Goal: Communication & Community: Answer question/provide support

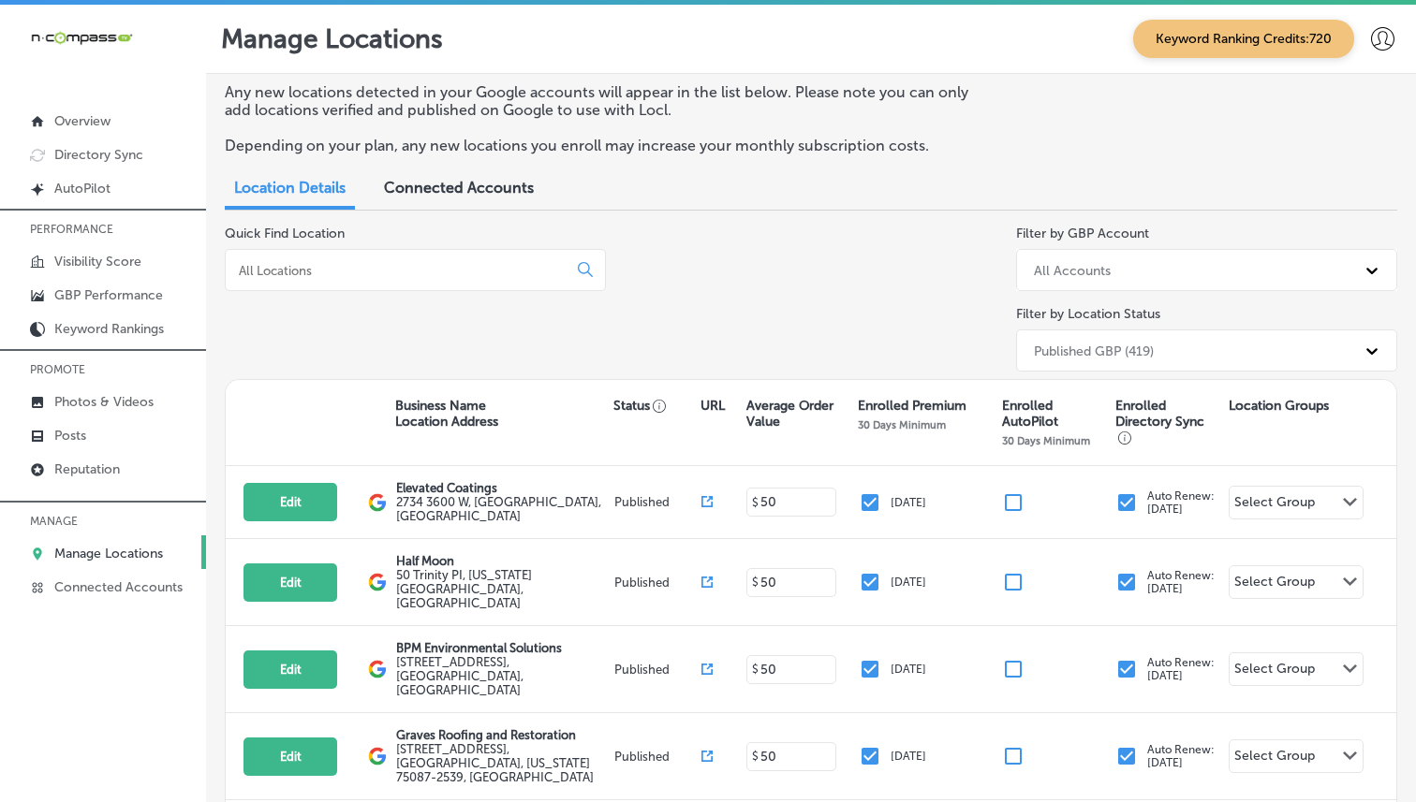
click at [400, 278] on div at bounding box center [415, 270] width 381 height 42
click at [404, 270] on input at bounding box center [400, 270] width 326 height 17
click at [106, 479] on link "Reputation" at bounding box center [103, 468] width 206 height 34
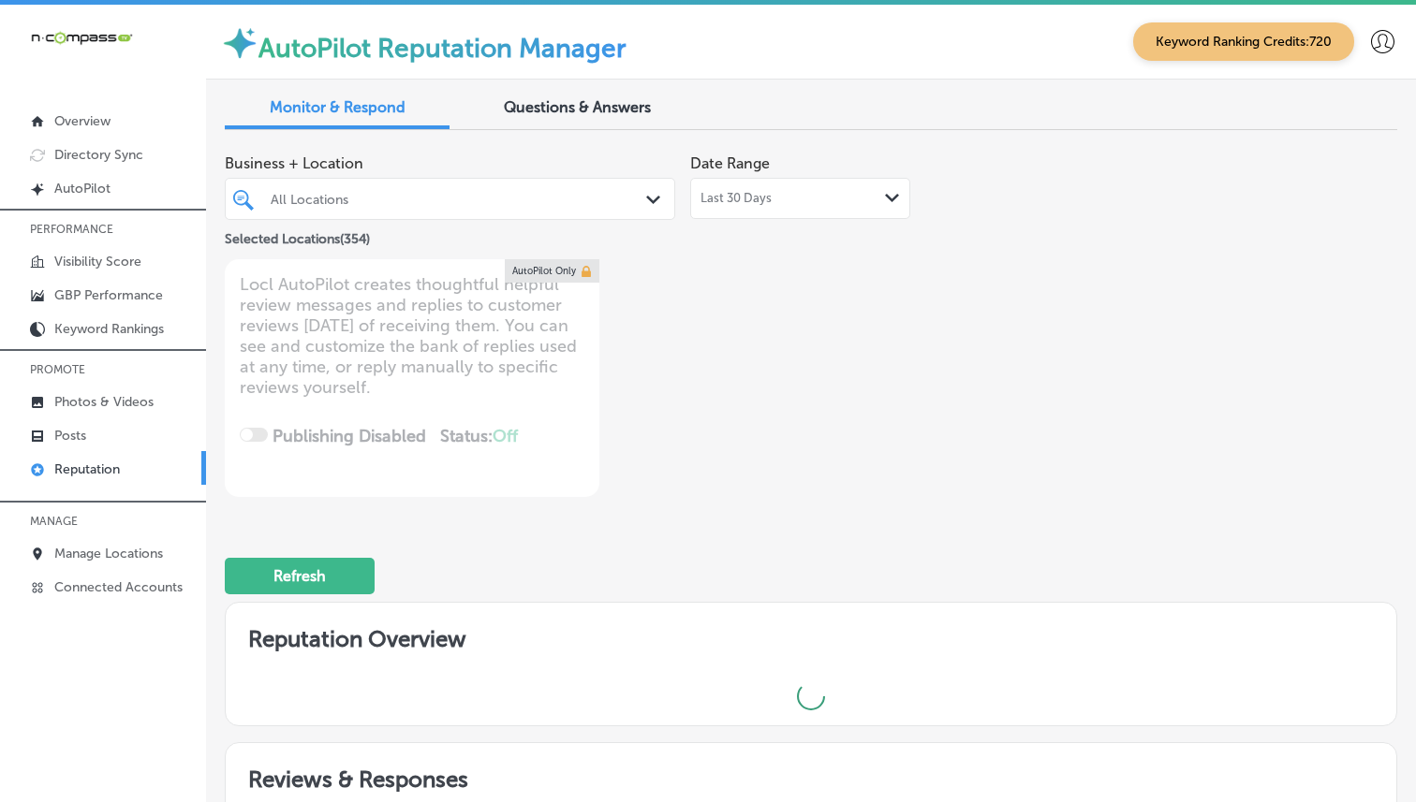
click at [539, 200] on div "All Locations" at bounding box center [459, 199] width 377 height 16
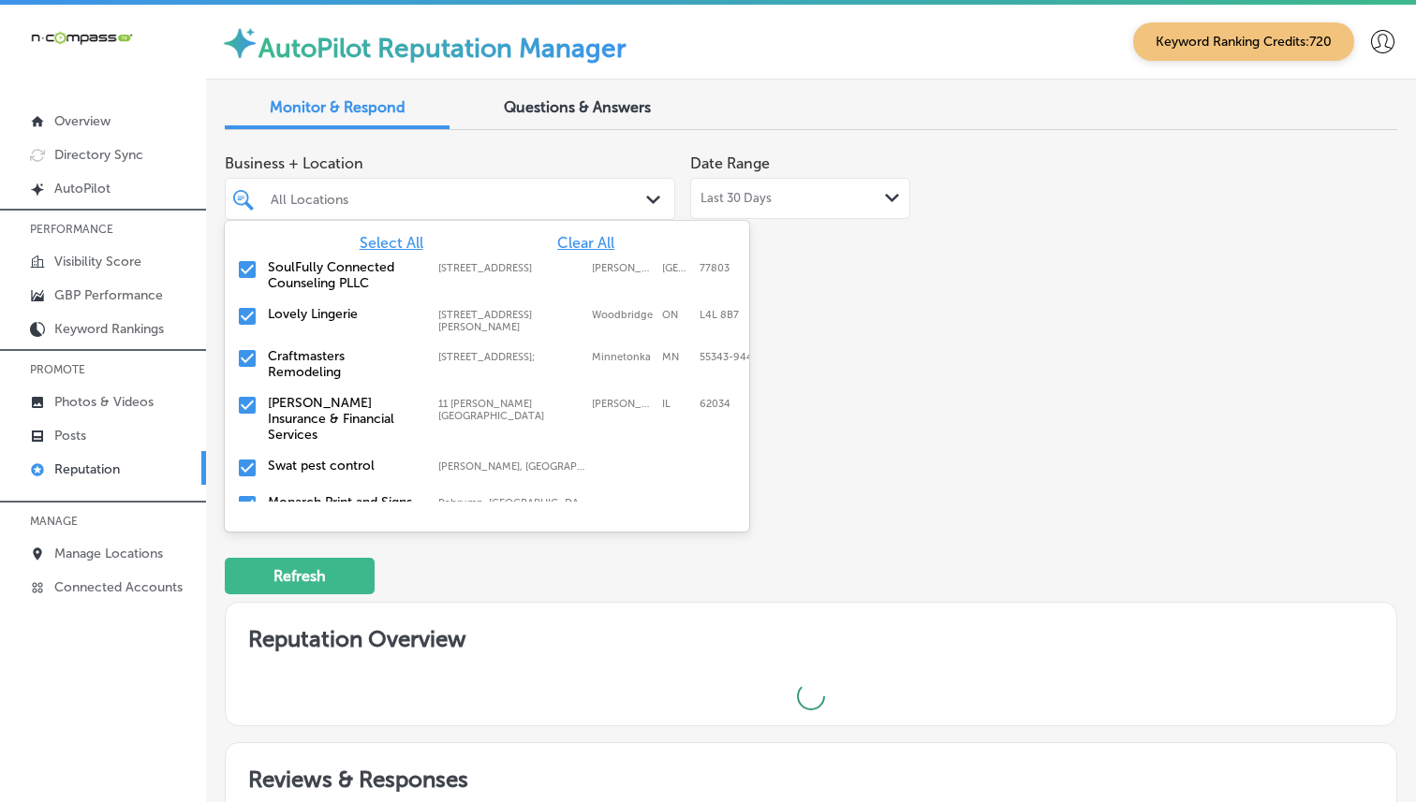
click at [910, 363] on div "Business + Location option [STREET_ADDRESS]. 355 results available. Use Up and …" at bounding box center [576, 321] width 703 height 352
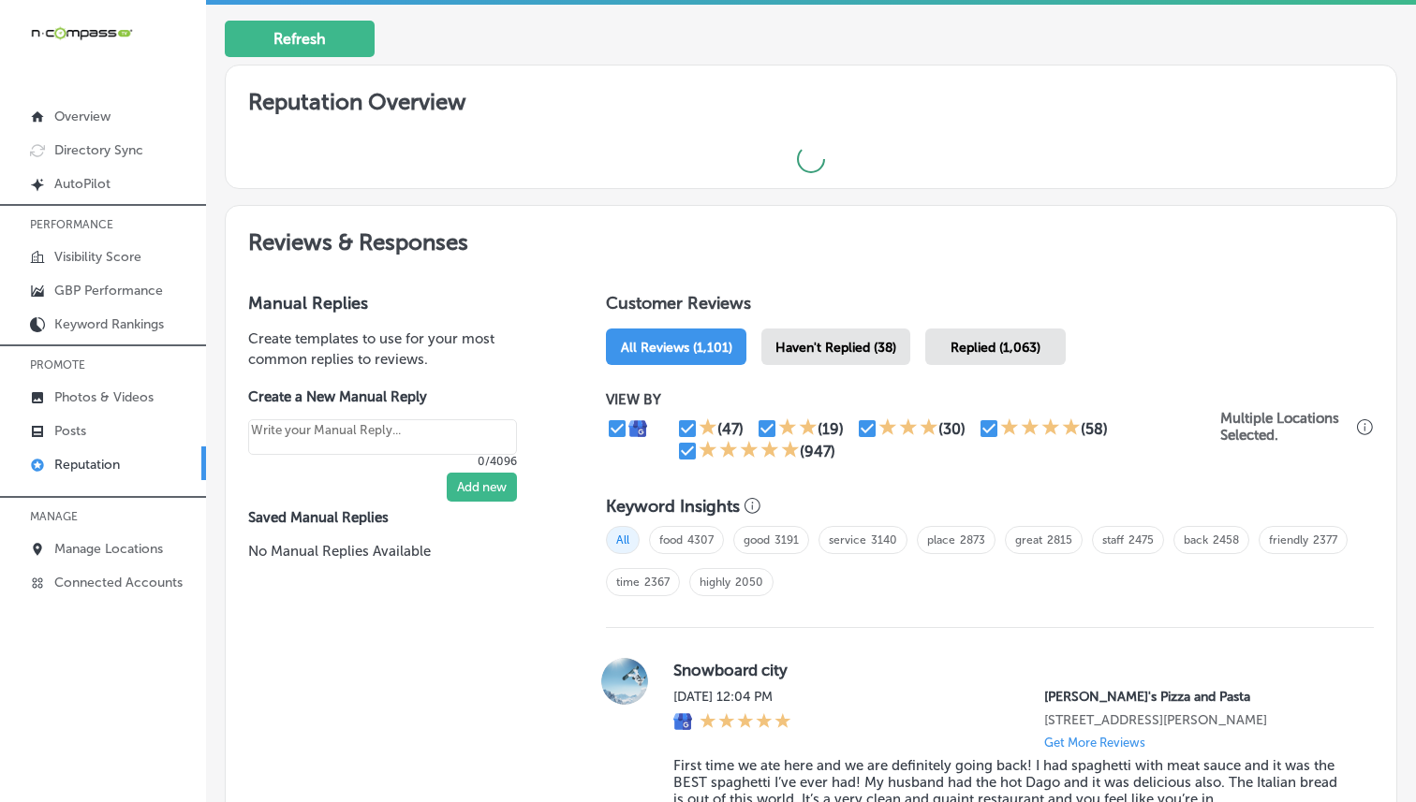
scroll to position [554, 0]
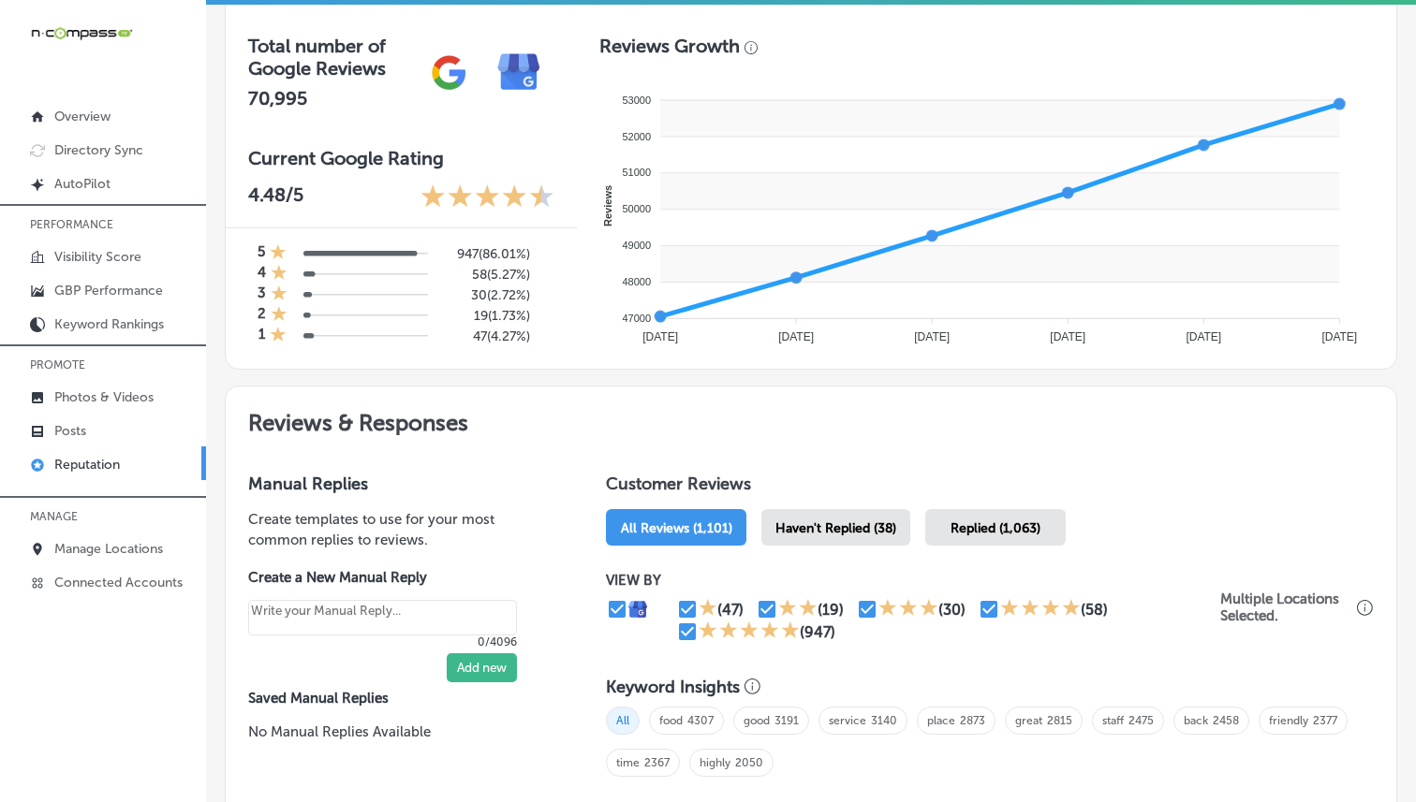
click at [812, 526] on span "Haven't Replied (38)" at bounding box center [835, 529] width 121 height 16
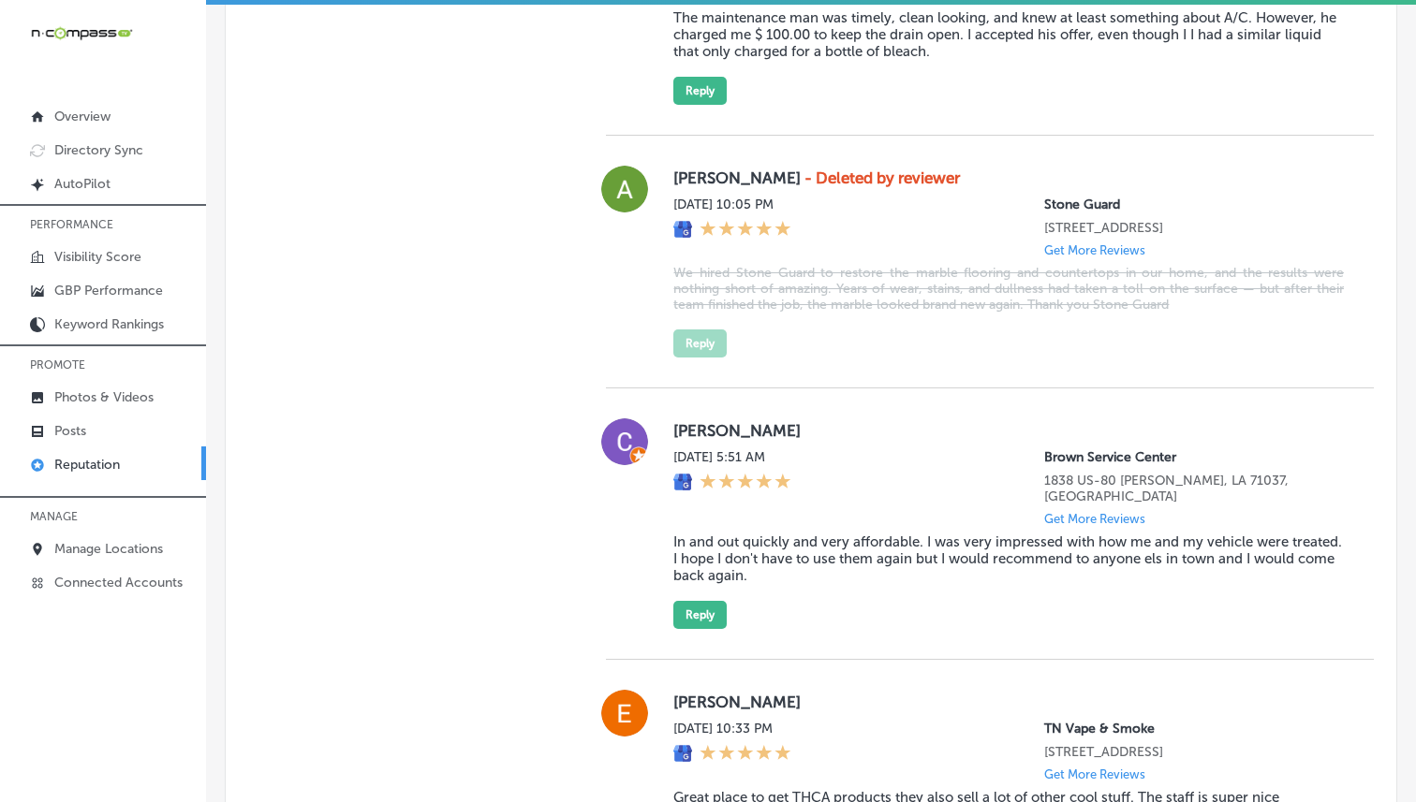
scroll to position [5300, 0]
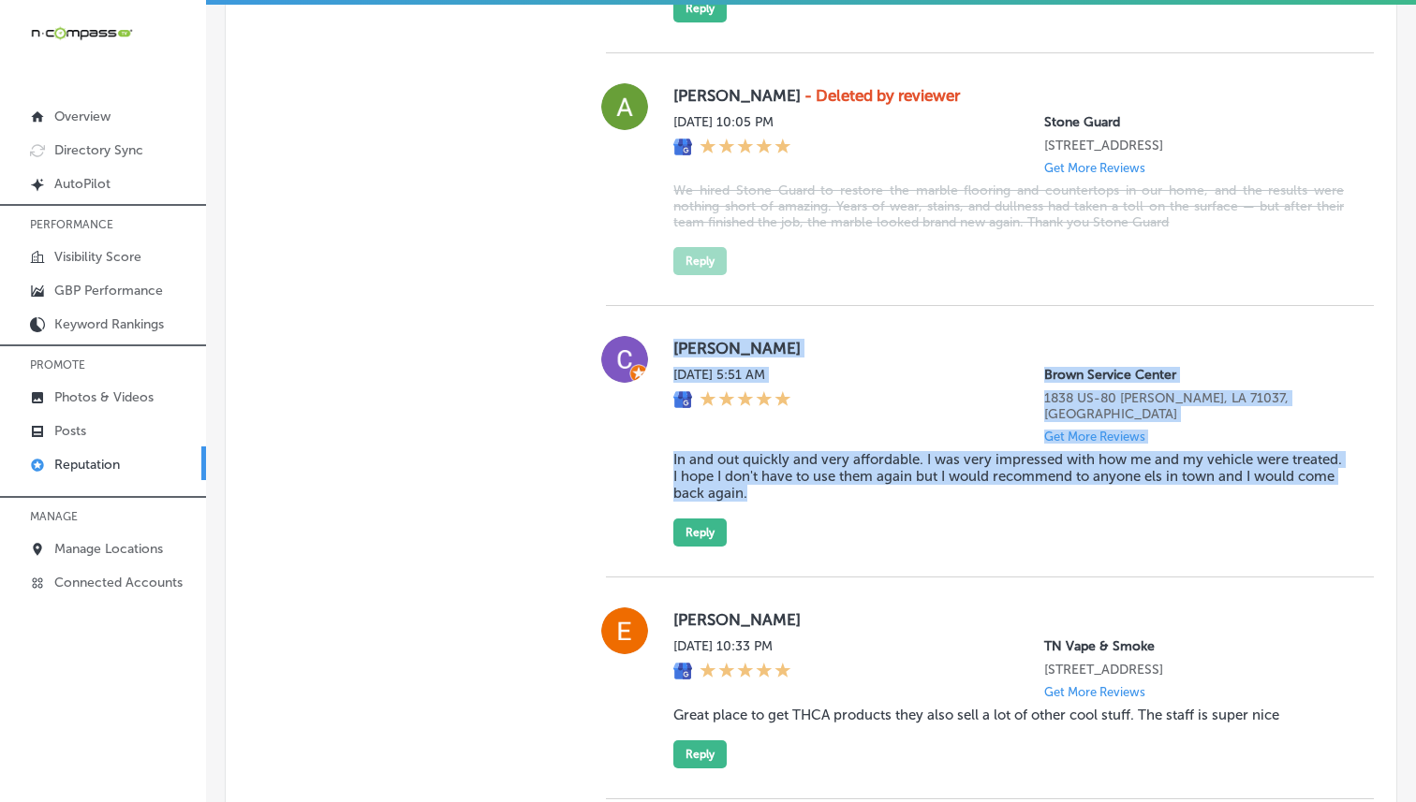
drag, startPoint x: 674, startPoint y: 409, endPoint x: 772, endPoint y: 557, distance: 177.6
click at [772, 547] on div "[PERSON_NAME][DATE] 5:51 AM Brown Service Center 1838 US-[GEOGRAPHIC_DATA][PERS…" at bounding box center [1008, 441] width 670 height 211
copy div "[PERSON_NAME][DATE] 5:51 AM Brown Service Center 1838 US-[GEOGRAPHIC_DATA][PERS…"
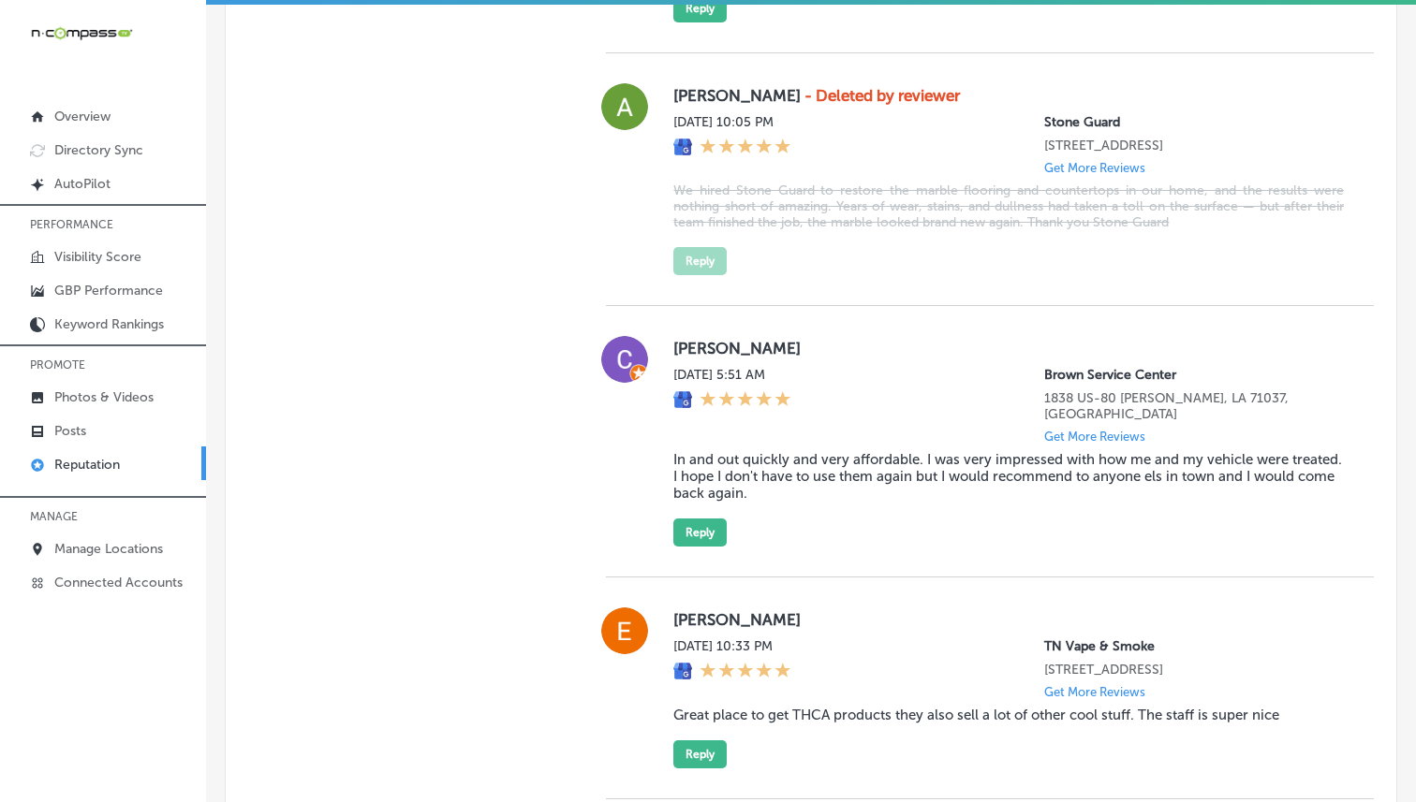
click at [708, 578] on div "[PERSON_NAME][DATE] 5:51 AM Brown Service Center 1838 US-[GEOGRAPHIC_DATA][PERS…" at bounding box center [990, 442] width 768 height 272
click at [702, 547] on button "Reply" at bounding box center [699, 533] width 53 height 28
type textarea "x"
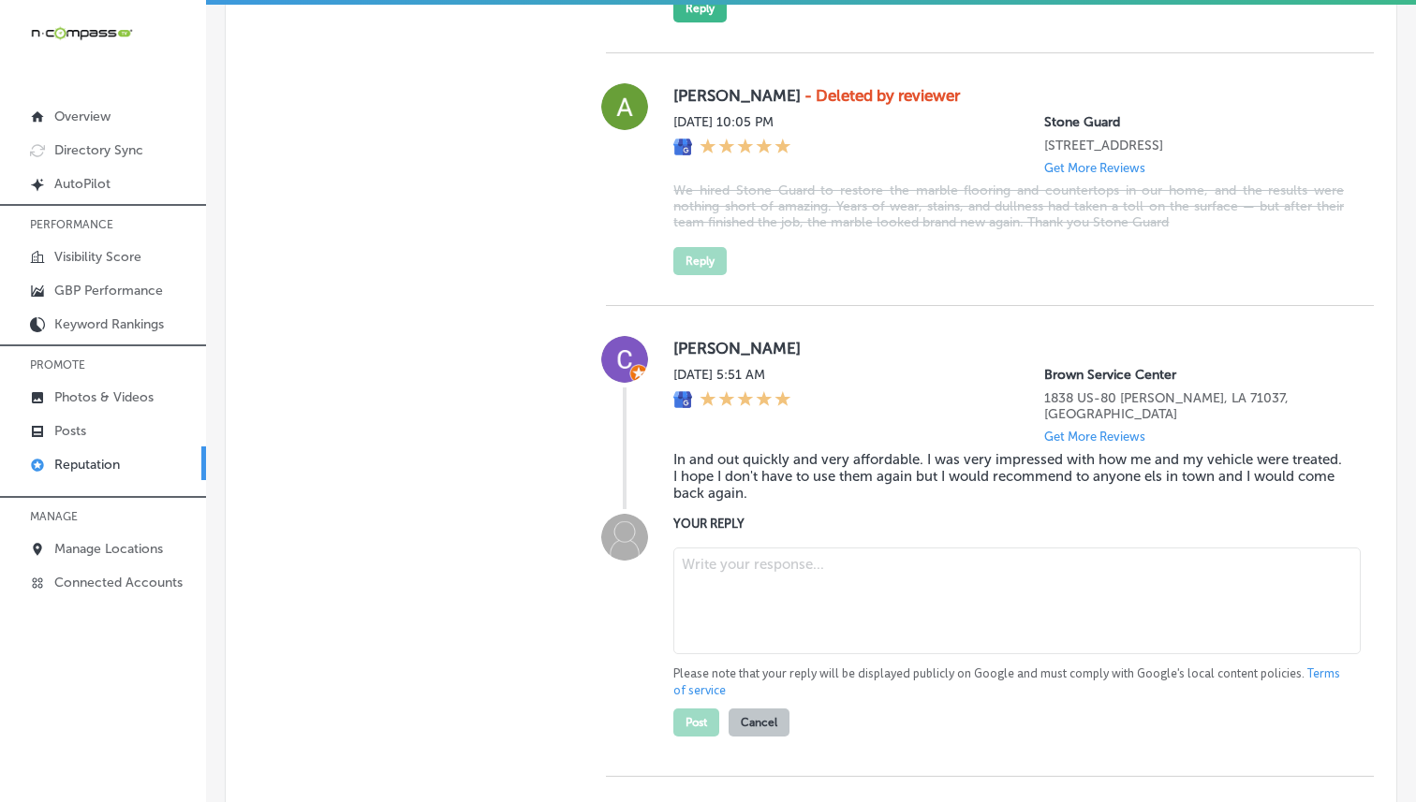
click at [743, 609] on textarea at bounding box center [1016, 601] width 687 height 107
paste textarea "Thank you, [PERSON_NAME], for the great review! We’re thrilled to hear that you…"
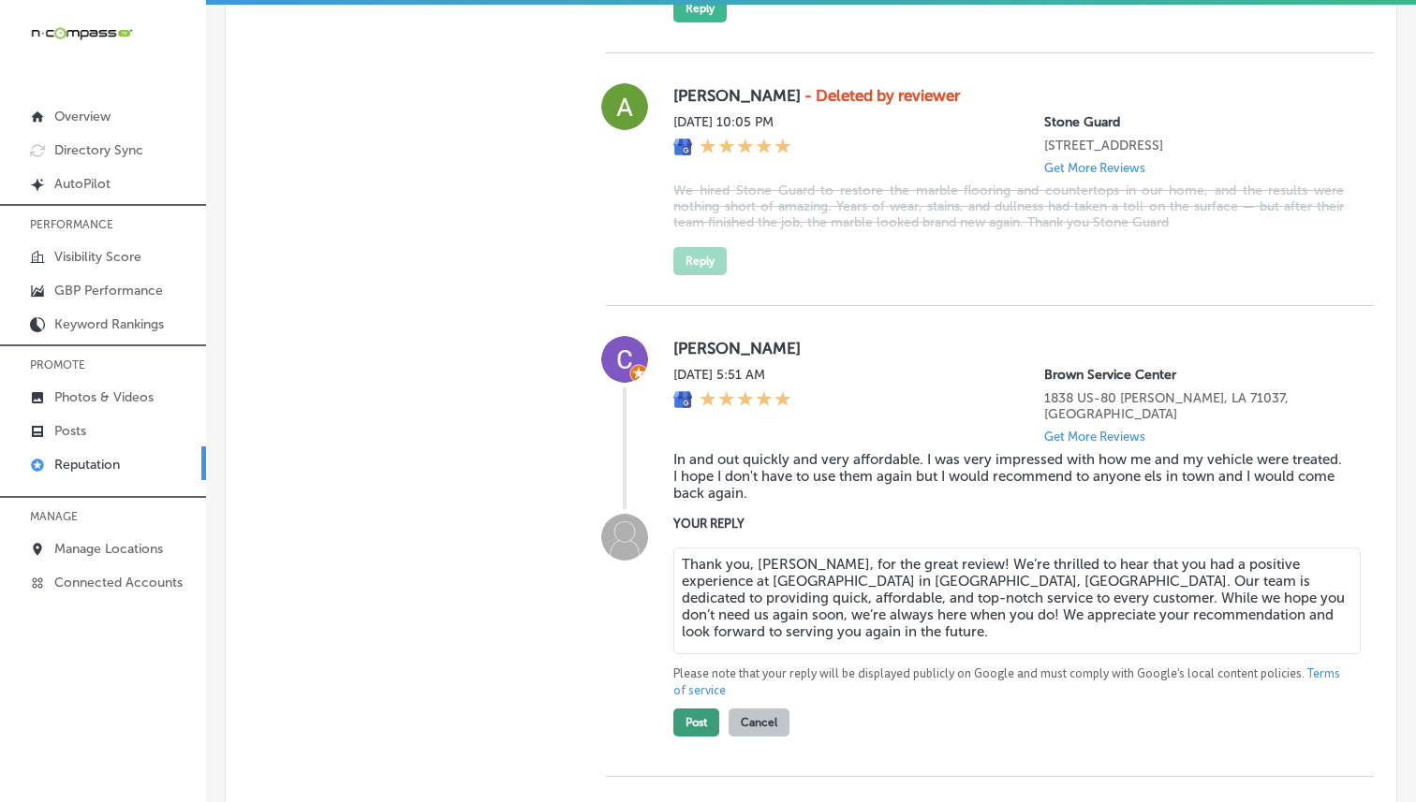
type textarea "Thank you, [PERSON_NAME], for the great review! We’re thrilled to hear that you…"
click at [693, 737] on button "Post" at bounding box center [696, 723] width 46 height 28
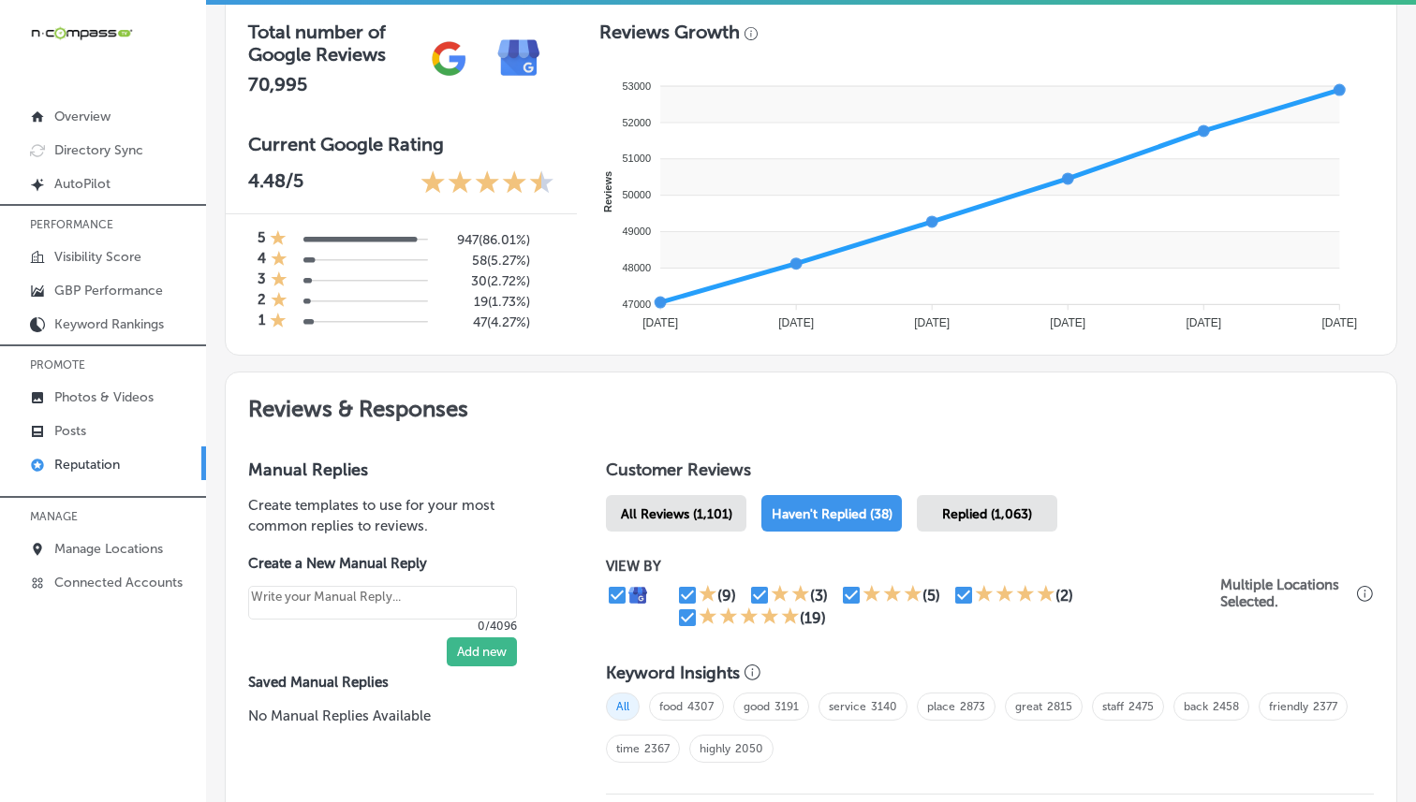
scroll to position [798, 0]
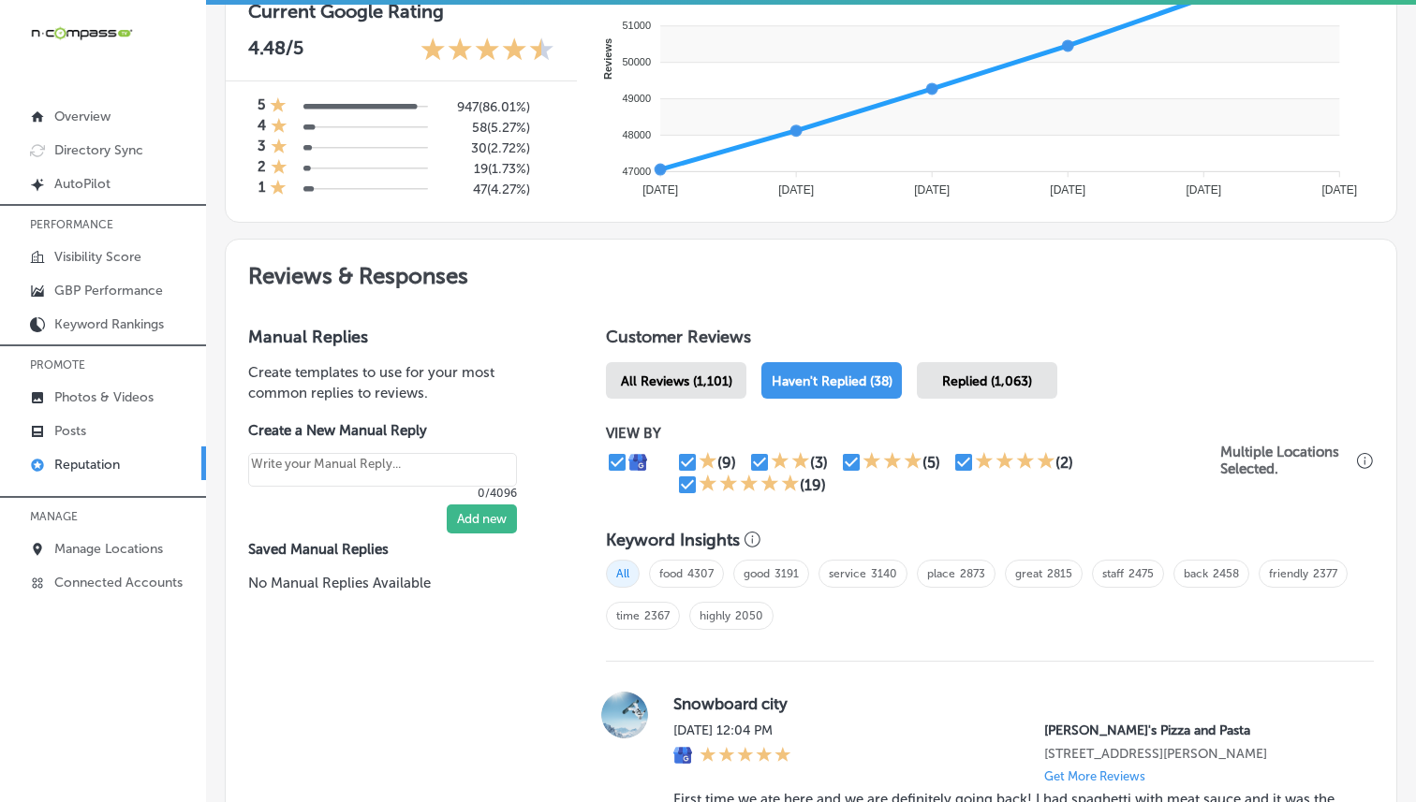
click at [959, 374] on span "Replied (1,063)" at bounding box center [987, 382] width 90 height 16
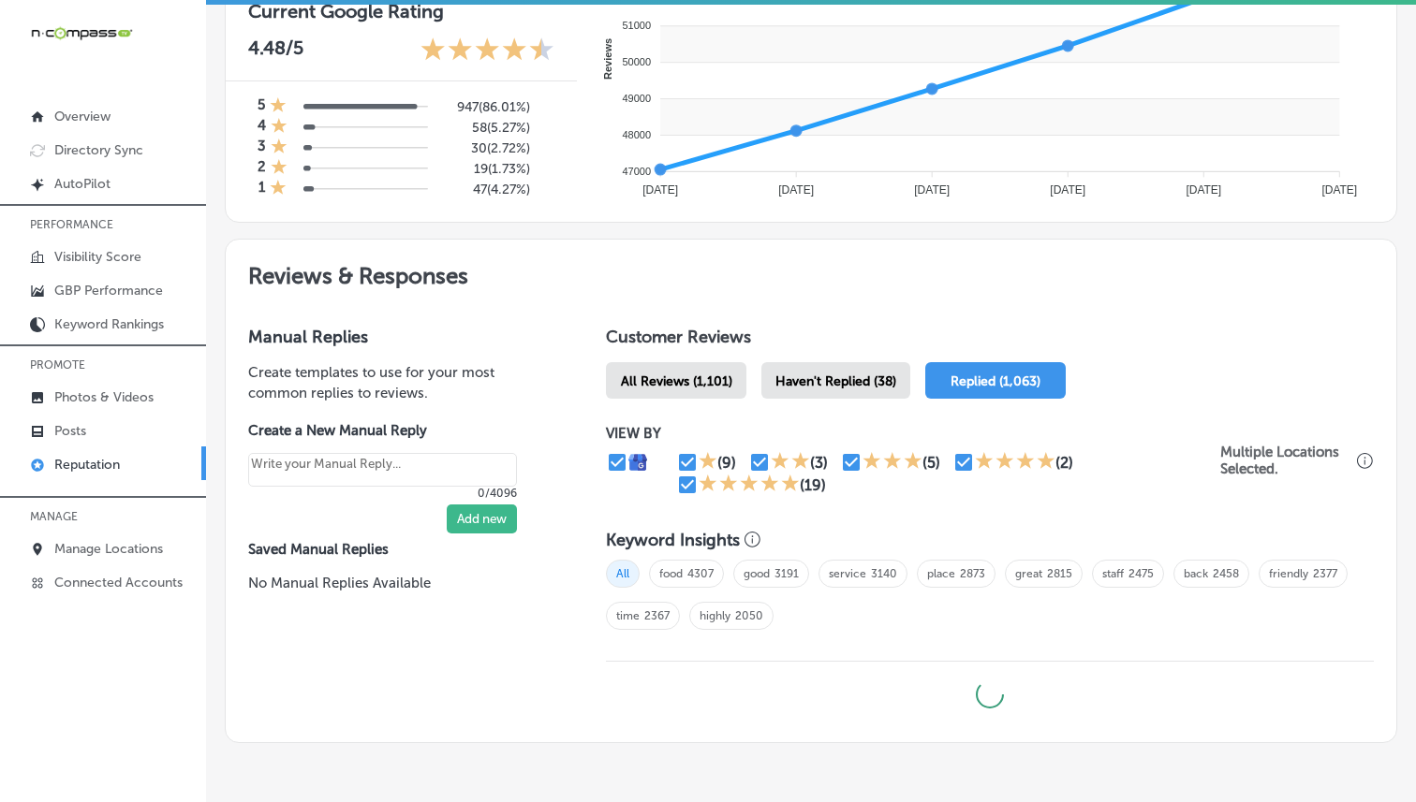
scroll to position [874, 0]
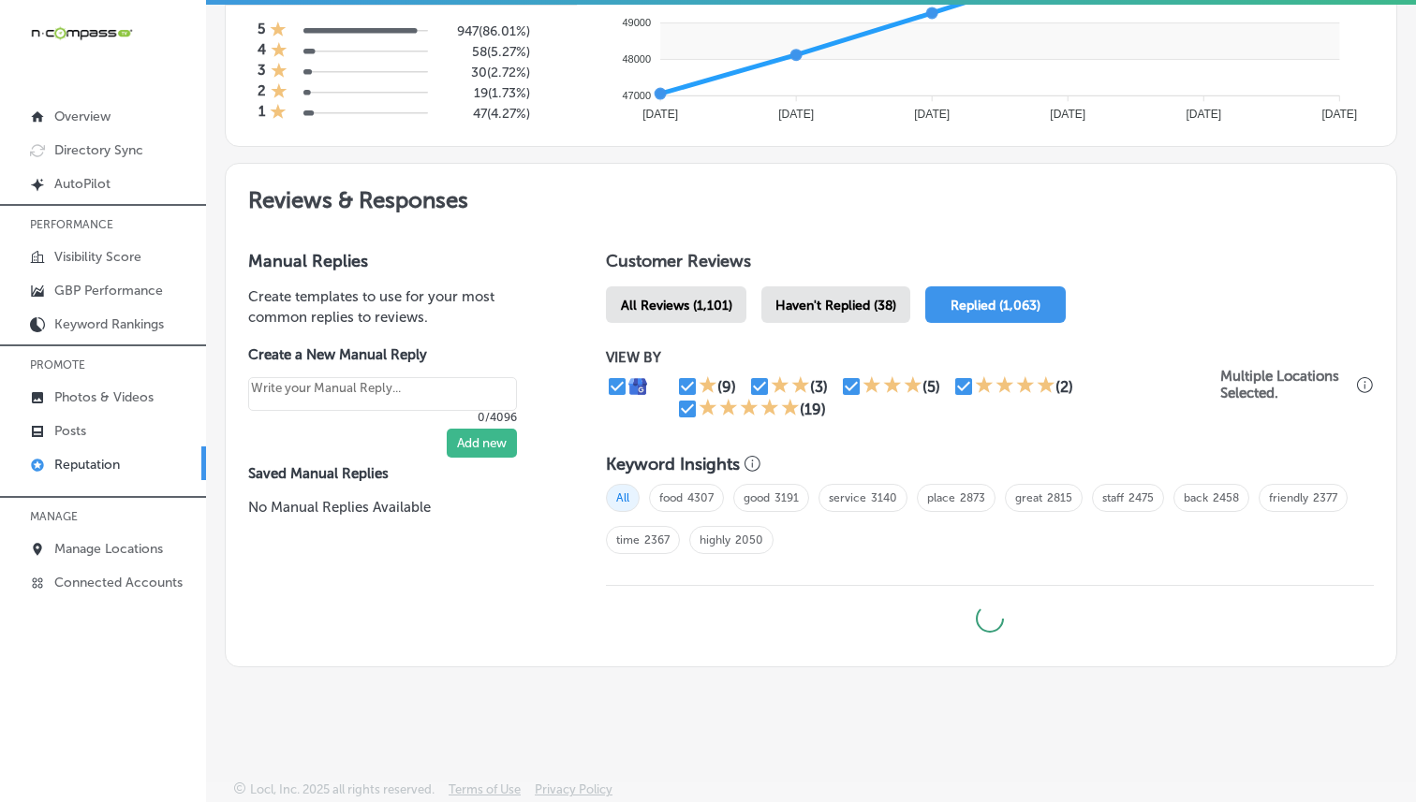
type textarea "x"
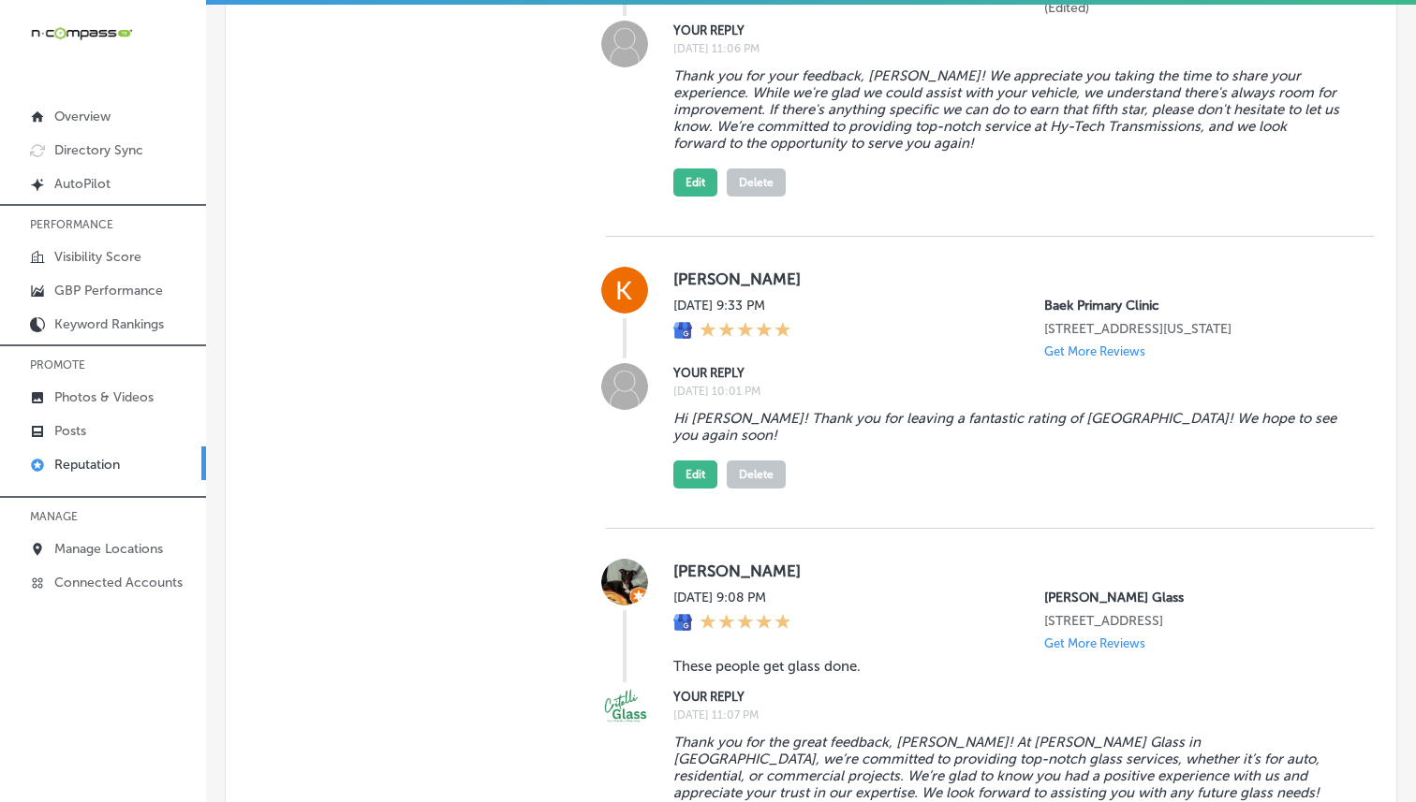
scroll to position [5997, 0]
